Goal: Find specific page/section: Find specific page/section

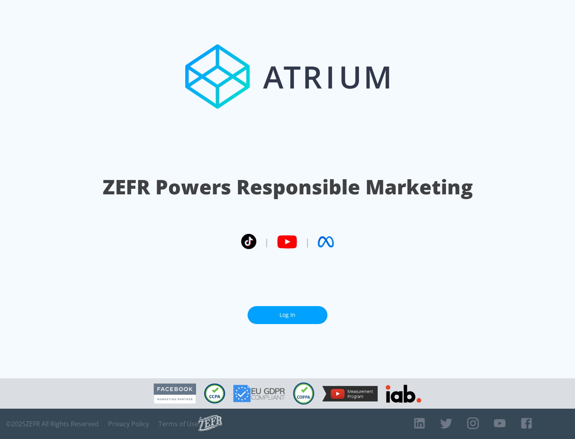
click at [288, 315] on link "Log In" at bounding box center [288, 315] width 80 height 18
